Goal: Information Seeking & Learning: Learn about a topic

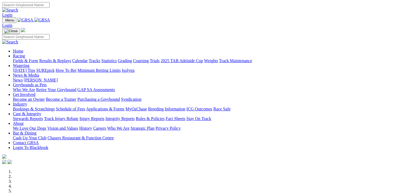
scroll to position [161, 0]
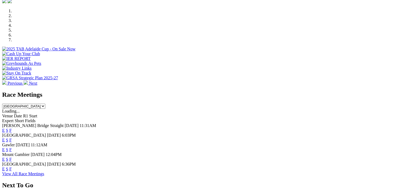
click at [12, 138] on link "F" at bounding box center [10, 140] width 2 height 5
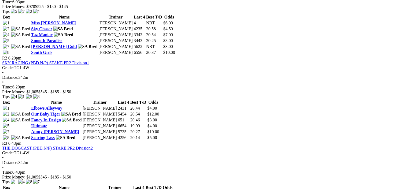
scroll to position [322, 0]
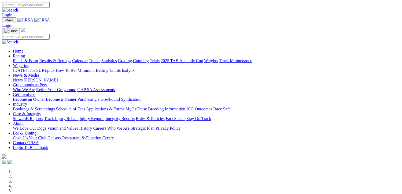
scroll to position [188, 0]
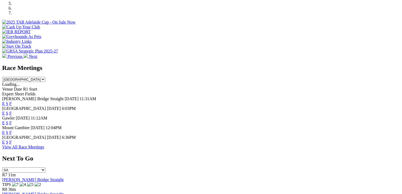
click at [12, 140] on link "F" at bounding box center [10, 142] width 2 height 5
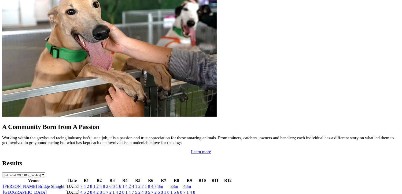
scroll to position [510, 0]
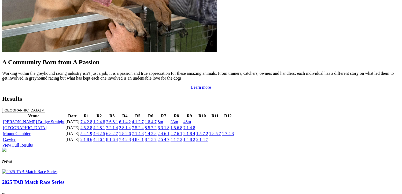
click at [33, 143] on link "View Full Results" at bounding box center [17, 145] width 31 height 5
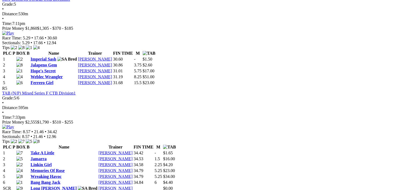
scroll to position [564, 0]
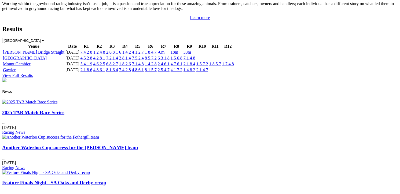
scroll to position [591, 0]
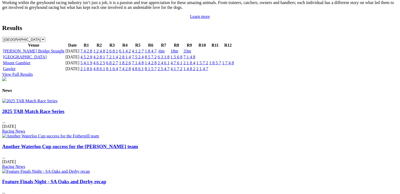
click at [138, 144] on link "Another Waterloo Cup success for the [PERSON_NAME] team" at bounding box center [70, 147] width 136 height 6
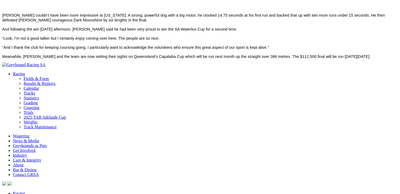
scroll to position [510, 0]
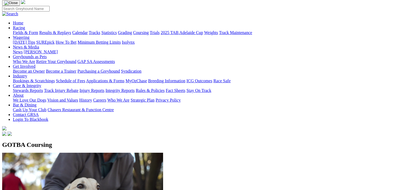
scroll to position [54, 0]
